Goal: Information Seeking & Learning: Learn about a topic

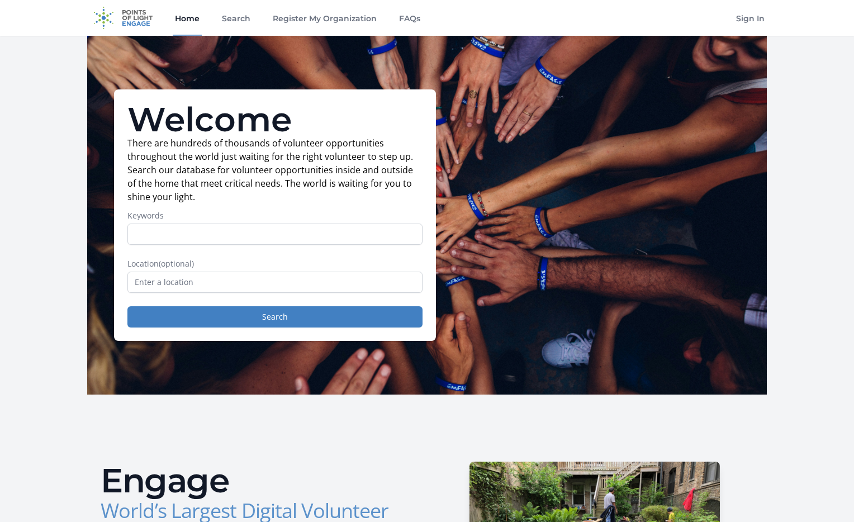
drag, startPoint x: 255, startPoint y: 19, endPoint x: 249, endPoint y: 20, distance: 5.6
click at [255, 19] on div "Home Search Register My Organization FAQs" at bounding box center [298, 18] width 250 height 36
click at [240, 20] on link "Search" at bounding box center [236, 18] width 33 height 36
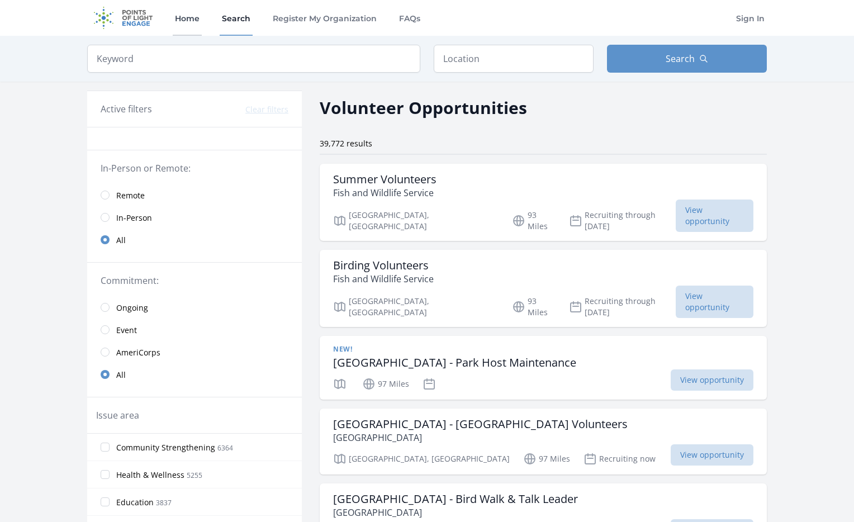
click at [186, 16] on link "Home" at bounding box center [187, 18] width 29 height 36
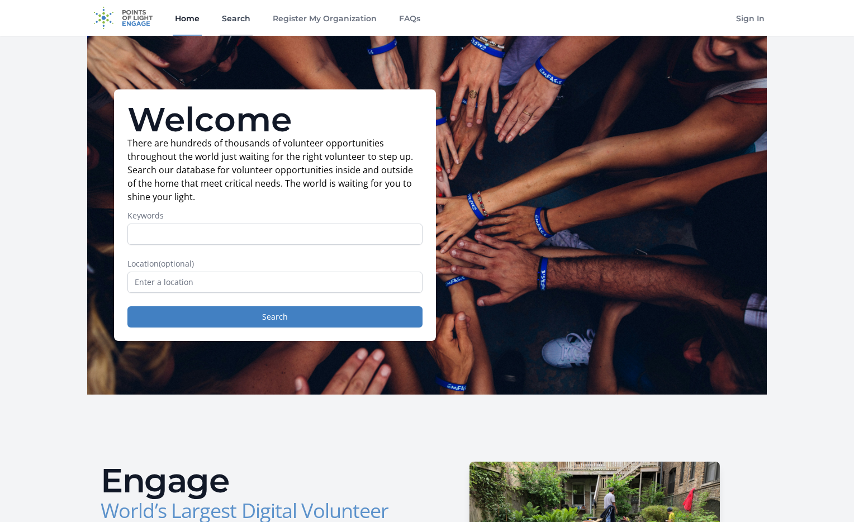
click at [227, 20] on link "Search" at bounding box center [236, 18] width 33 height 36
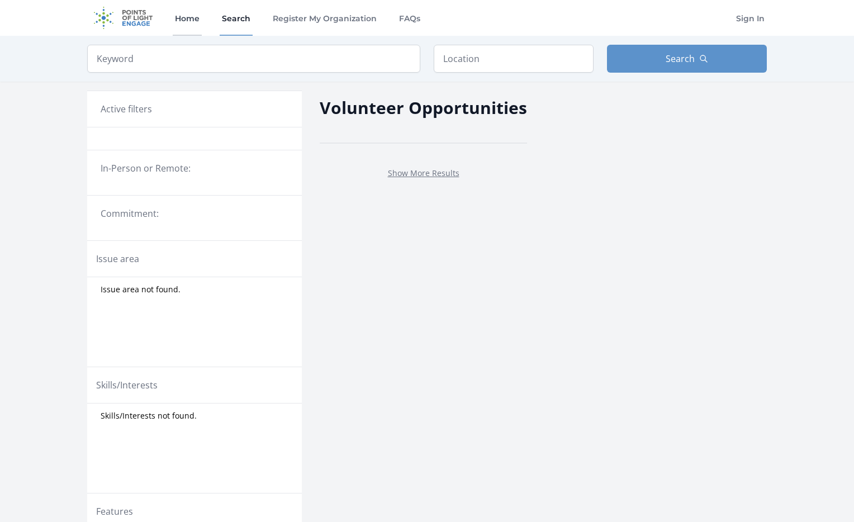
click at [188, 20] on link "Home" at bounding box center [187, 18] width 29 height 36
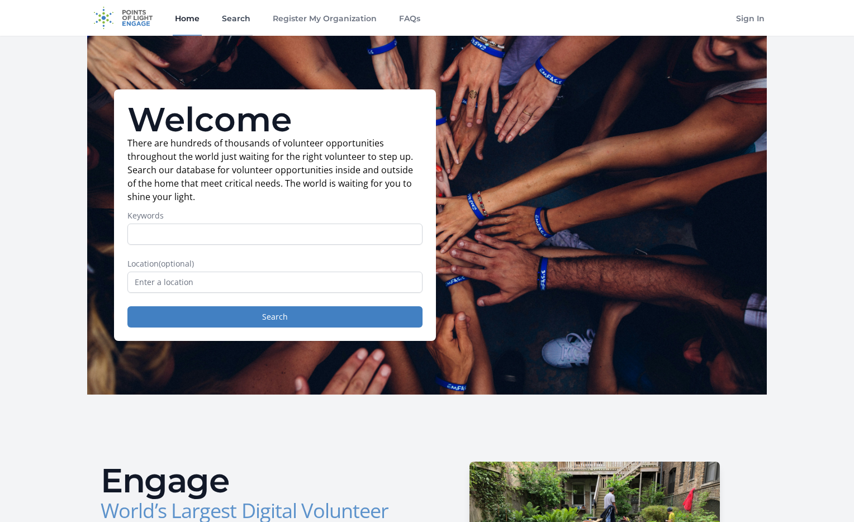
click at [236, 18] on link "Search" at bounding box center [236, 18] width 33 height 36
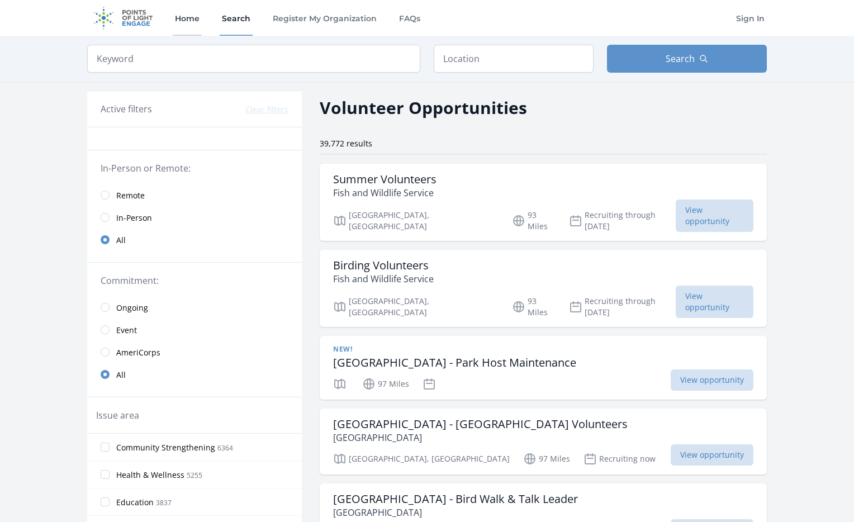
click at [191, 23] on link "Home" at bounding box center [187, 18] width 29 height 36
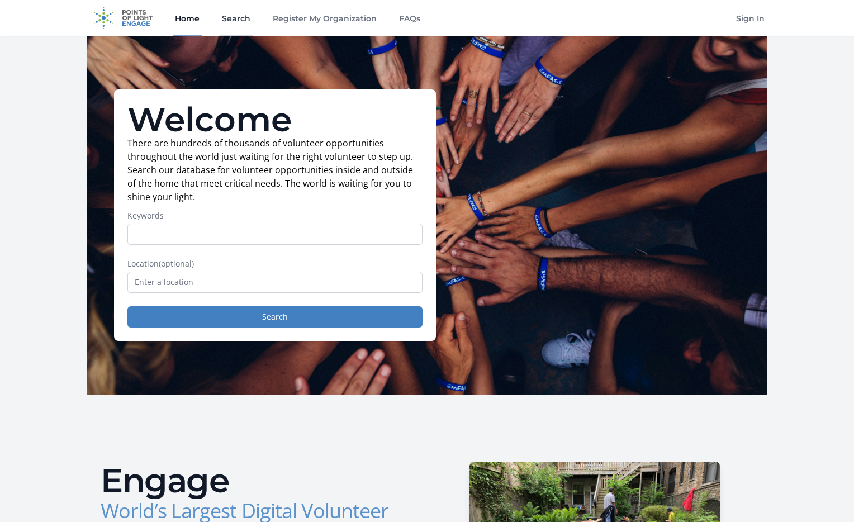
click at [235, 22] on link "Search" at bounding box center [236, 18] width 33 height 36
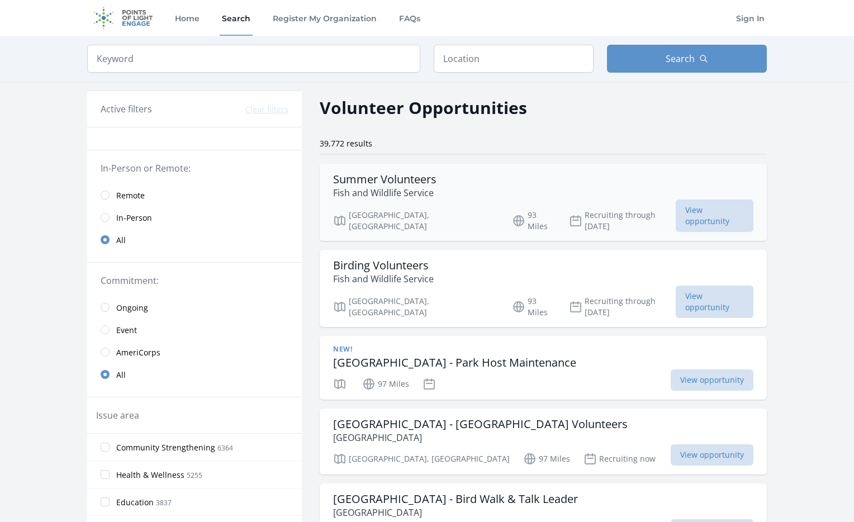
click at [416, 179] on h3 "Summer Volunteers" at bounding box center [384, 179] width 103 height 13
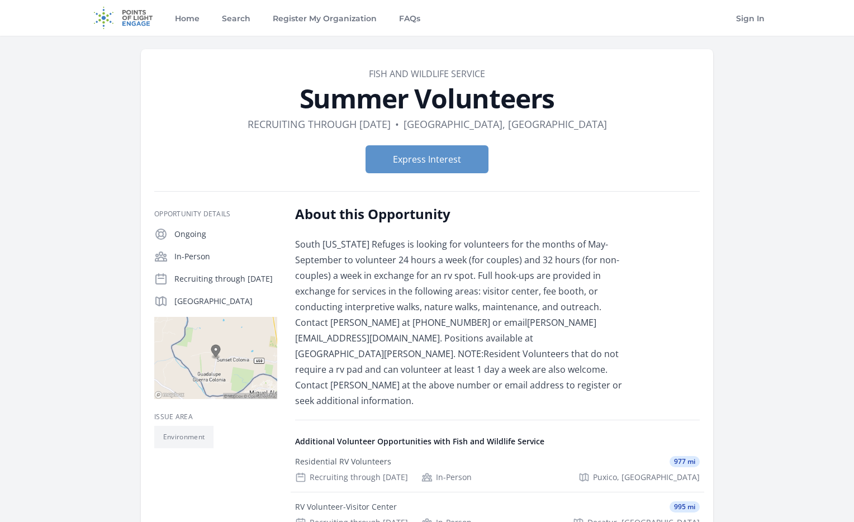
scroll to position [291, 0]
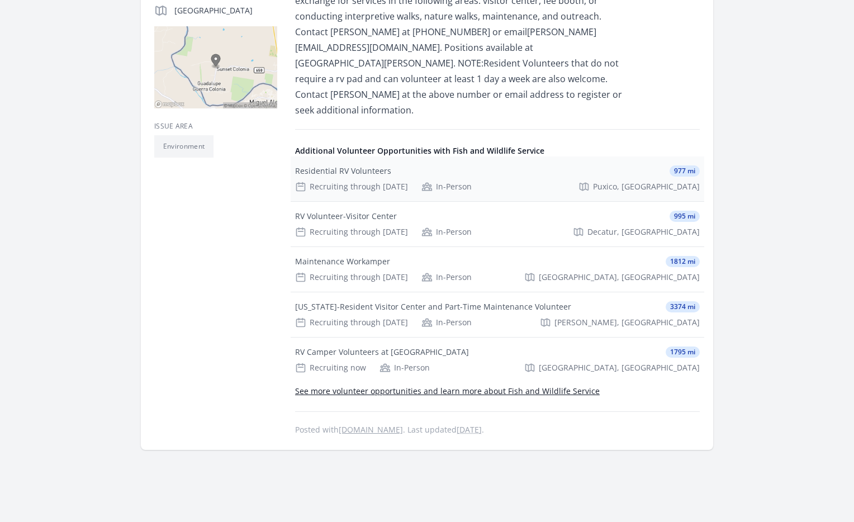
click at [378, 161] on div "Residential RV Volunteers 977 mi Recruiting through Dec 31st In-Person Puxico, …" at bounding box center [497, 178] width 413 height 45
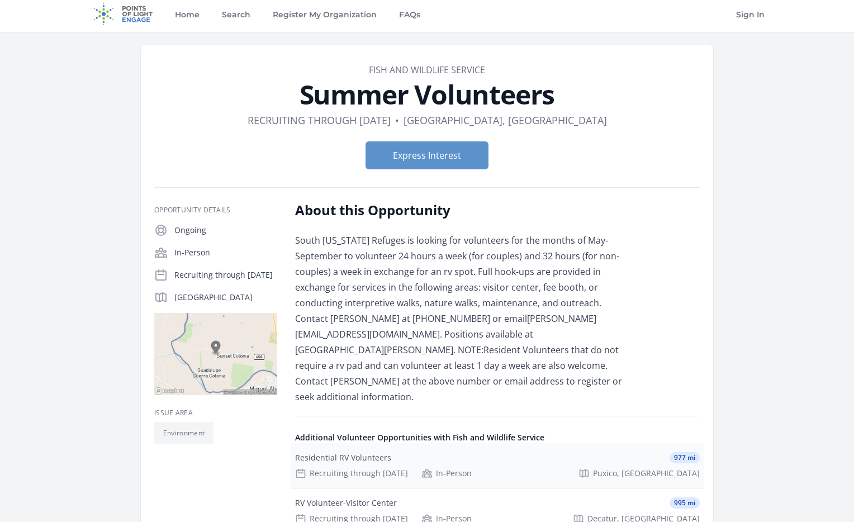
scroll to position [0, 0]
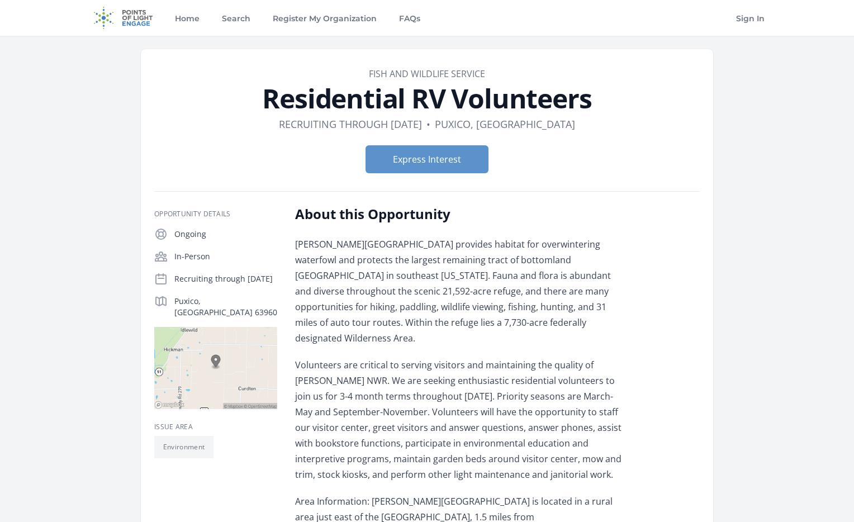
click at [128, 22] on img at bounding box center [123, 18] width 72 height 36
